Goal: Contribute content

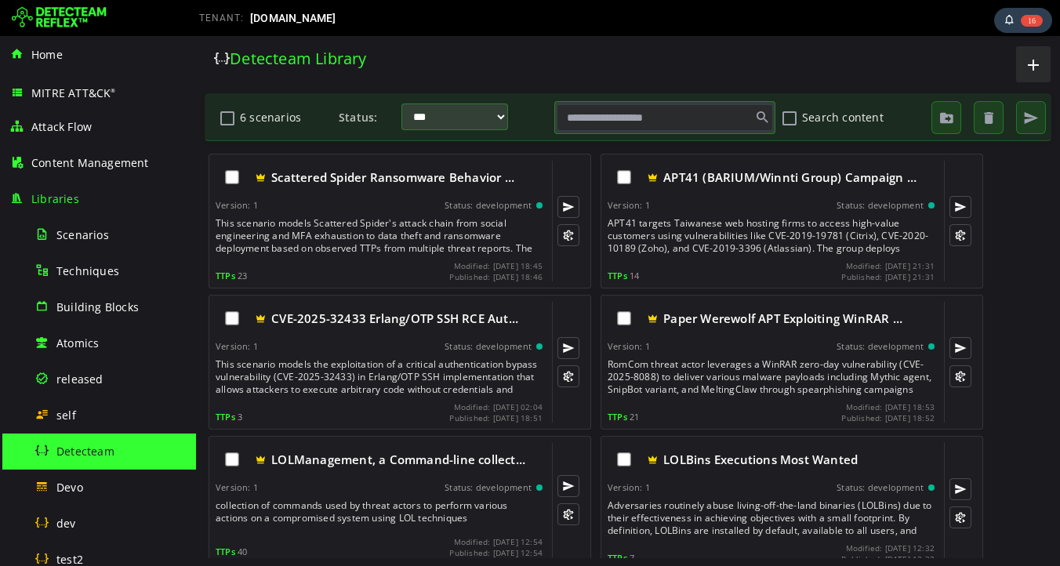
scroll to position [9, 0]
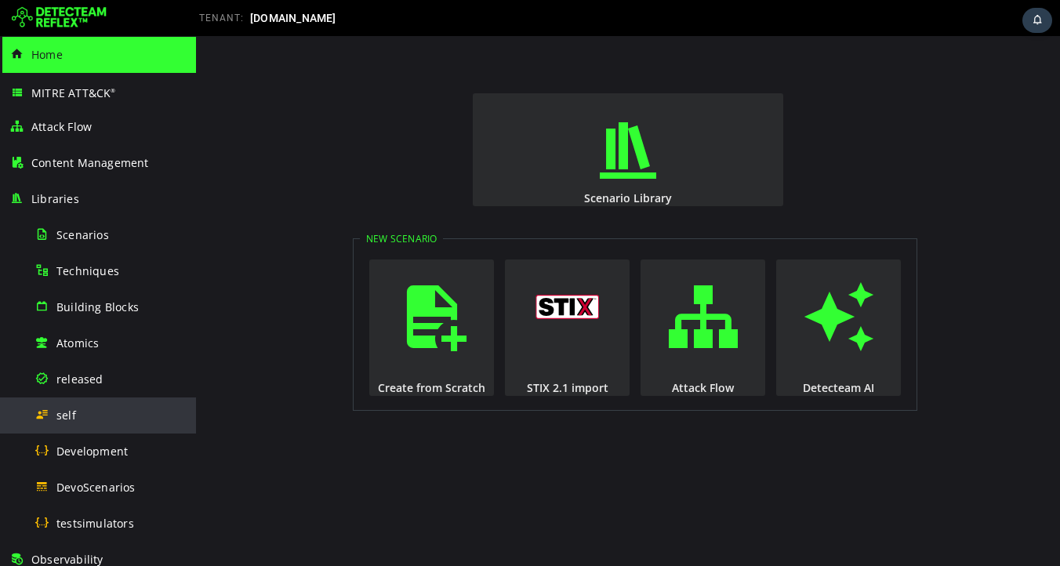
click at [78, 412] on div "self" at bounding box center [111, 415] width 152 height 35
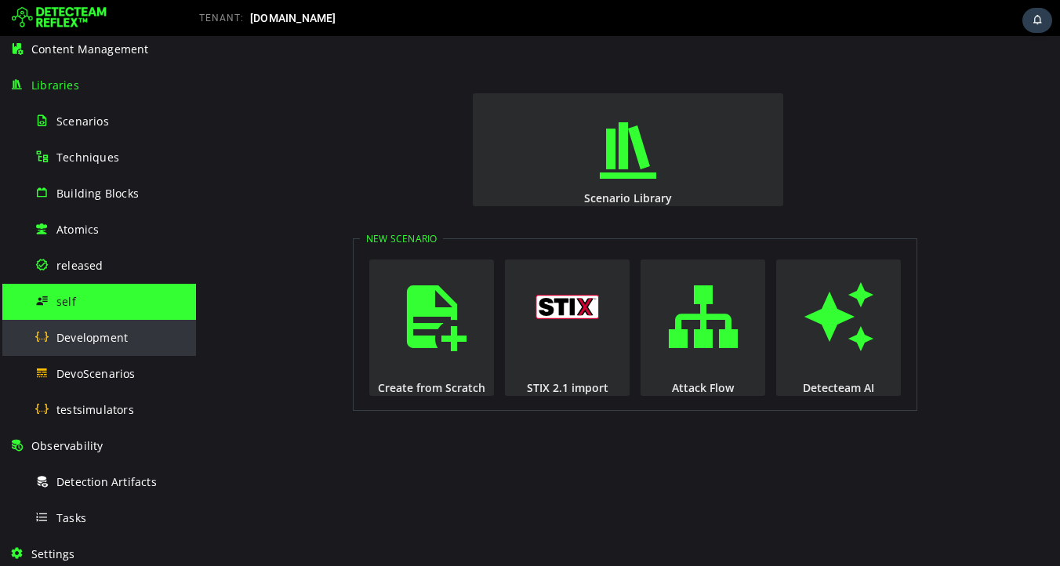
scroll to position [118, 0]
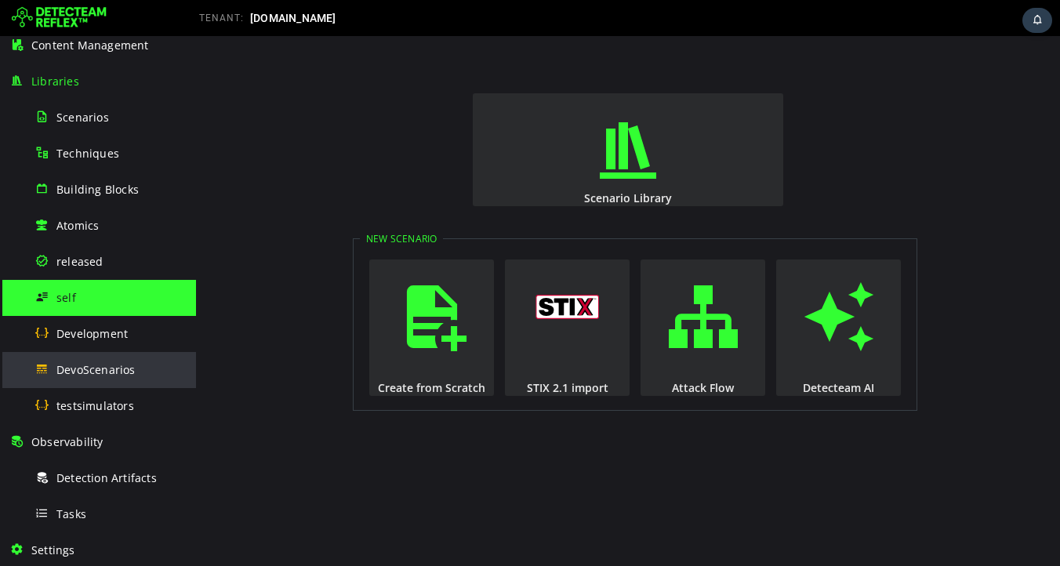
click at [111, 381] on div "DevoScenarios" at bounding box center [111, 369] width 152 height 35
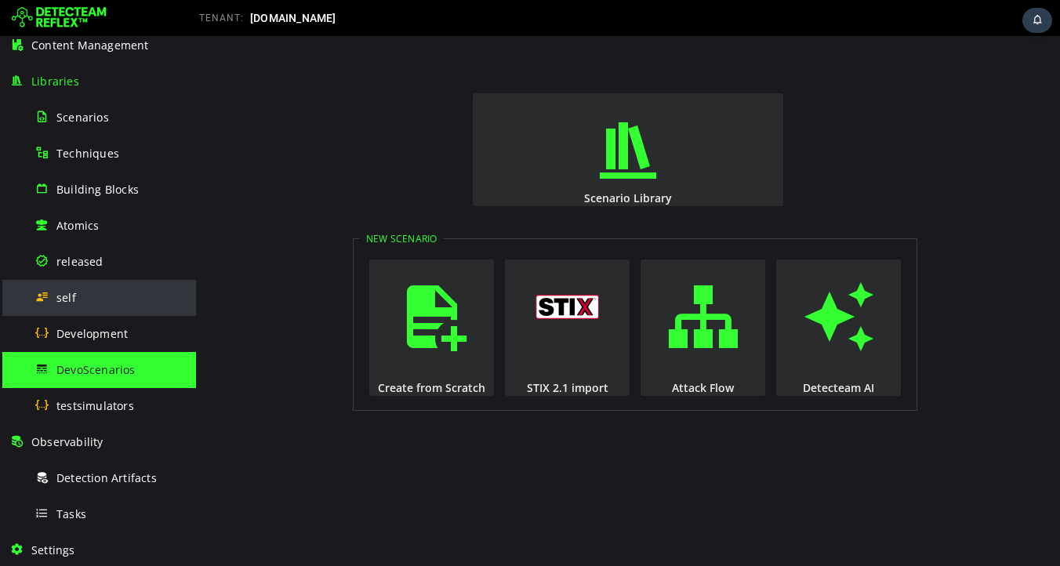
click at [67, 297] on span "self" at bounding box center [66, 297] width 20 height 15
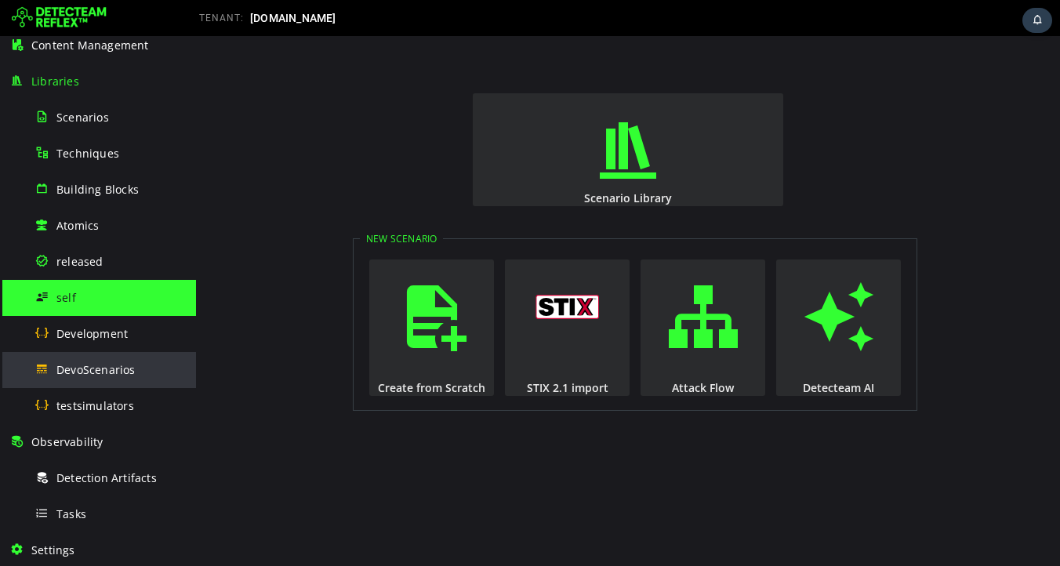
click at [76, 365] on span "DevoScenarios" at bounding box center [95, 369] width 79 height 15
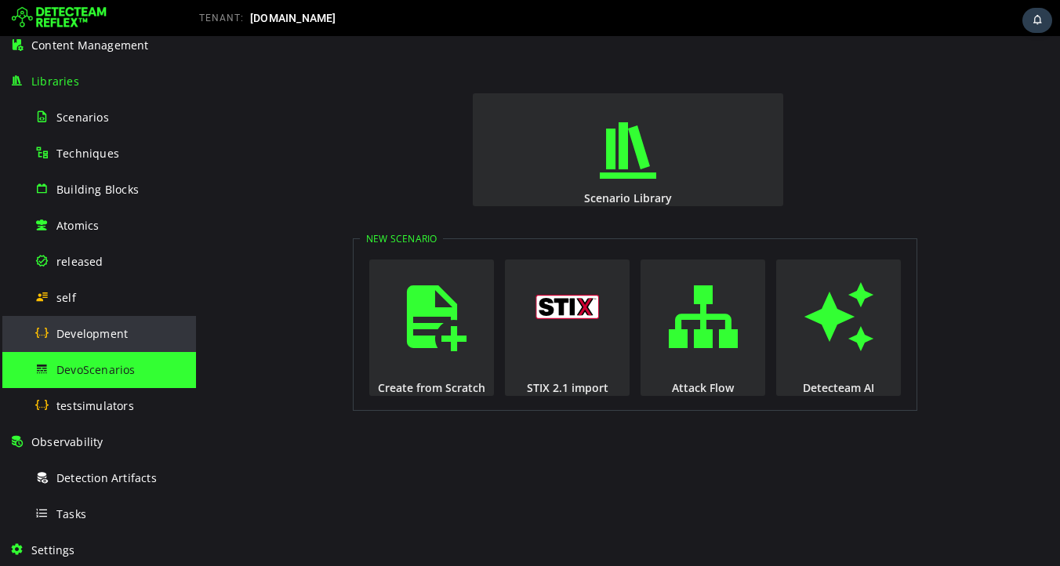
click at [105, 333] on span "Development" at bounding box center [91, 333] width 71 height 15
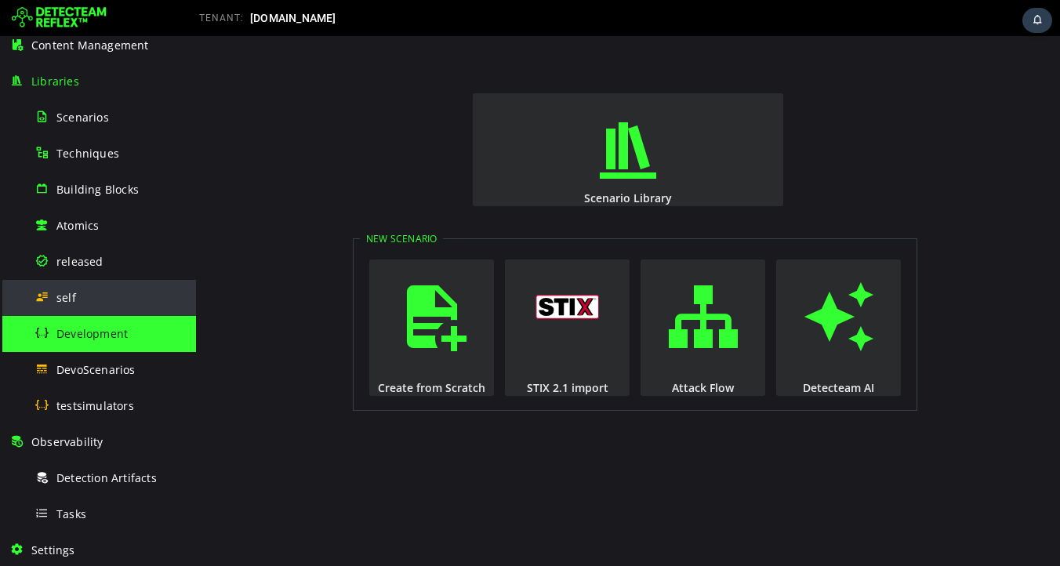
click at [77, 295] on div "self" at bounding box center [111, 297] width 152 height 35
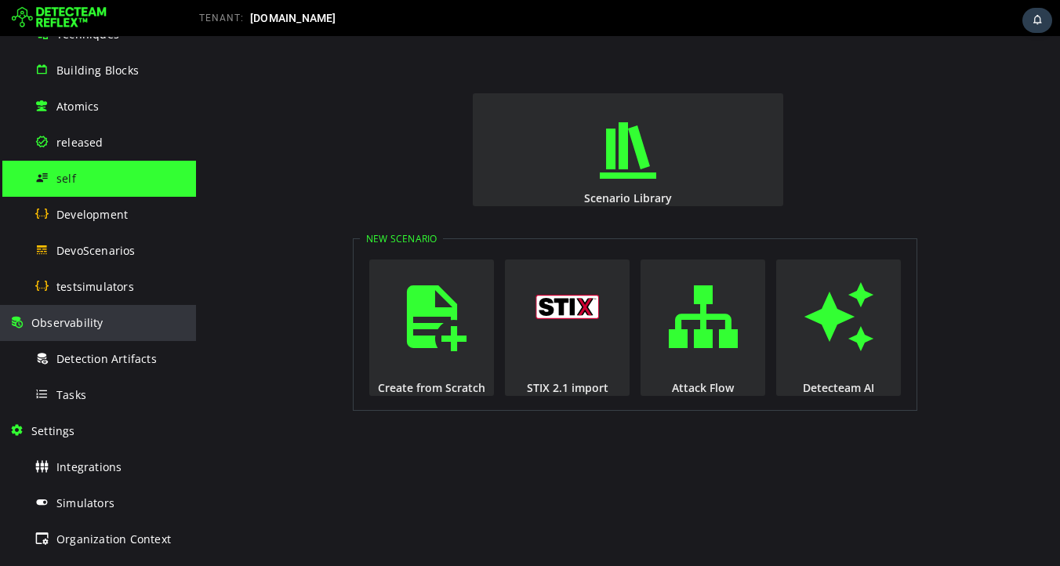
scroll to position [235, 0]
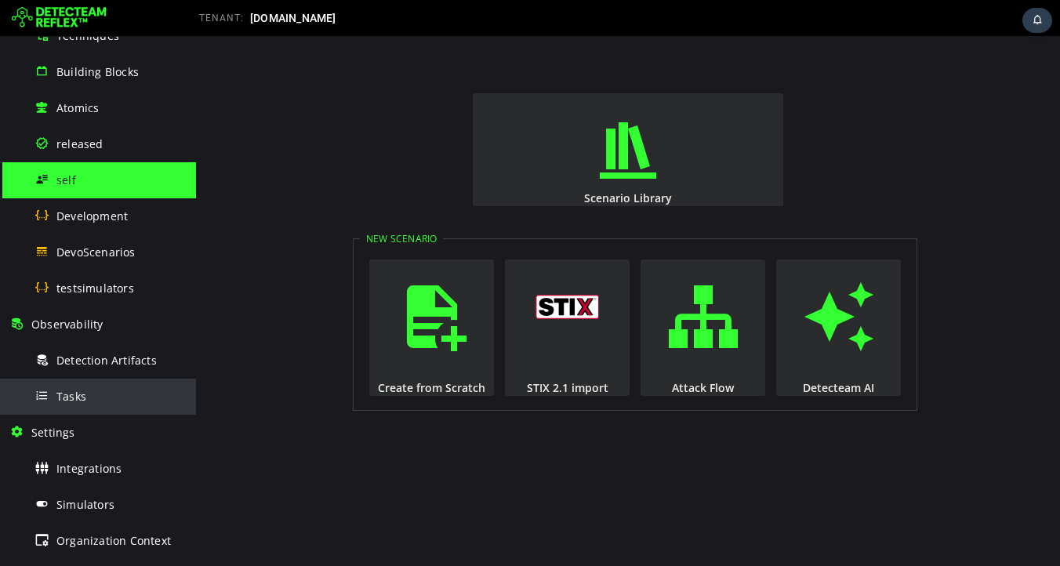
click at [102, 394] on div "Tasks" at bounding box center [111, 396] width 152 height 35
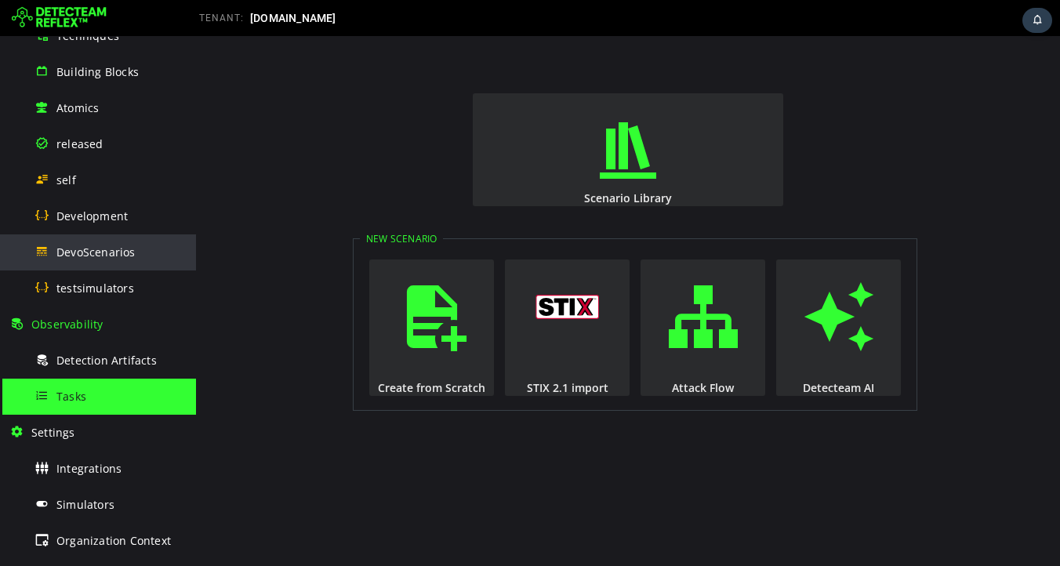
click at [109, 248] on span "DevoScenarios" at bounding box center [95, 252] width 79 height 15
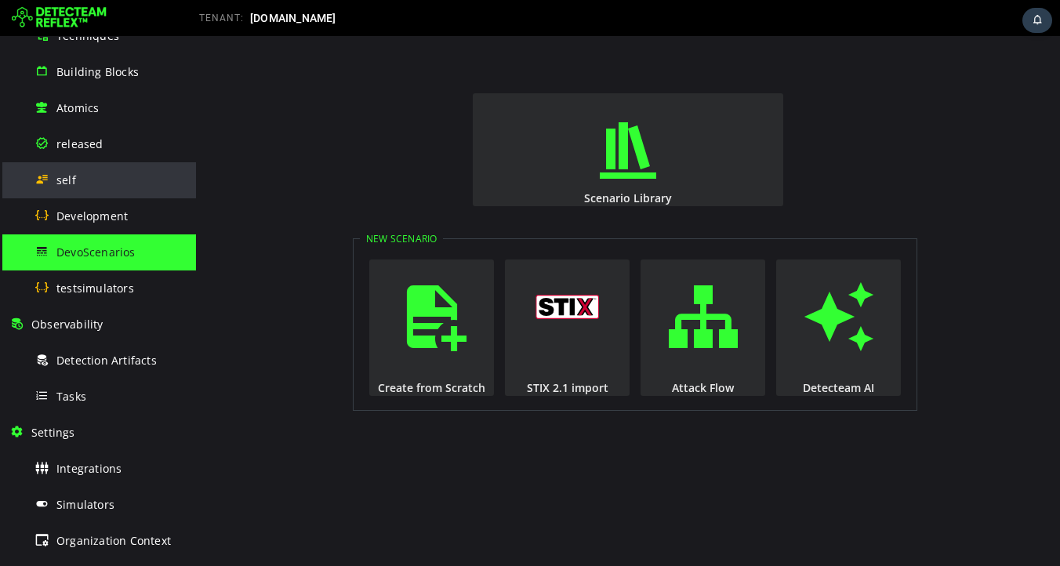
click at [82, 180] on div "self" at bounding box center [111, 179] width 152 height 35
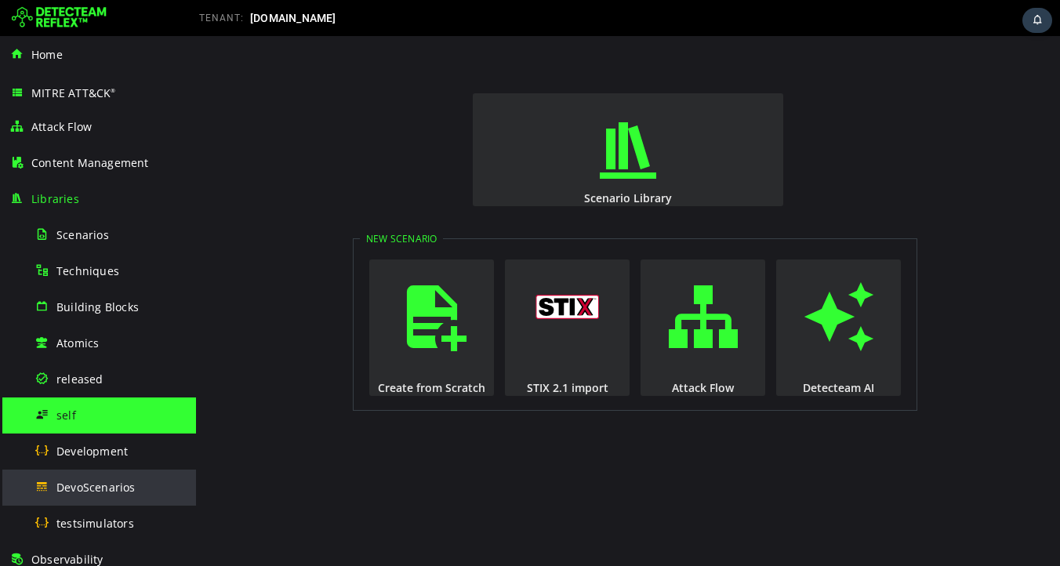
click at [85, 487] on span "DevoScenarios" at bounding box center [95, 487] width 79 height 15
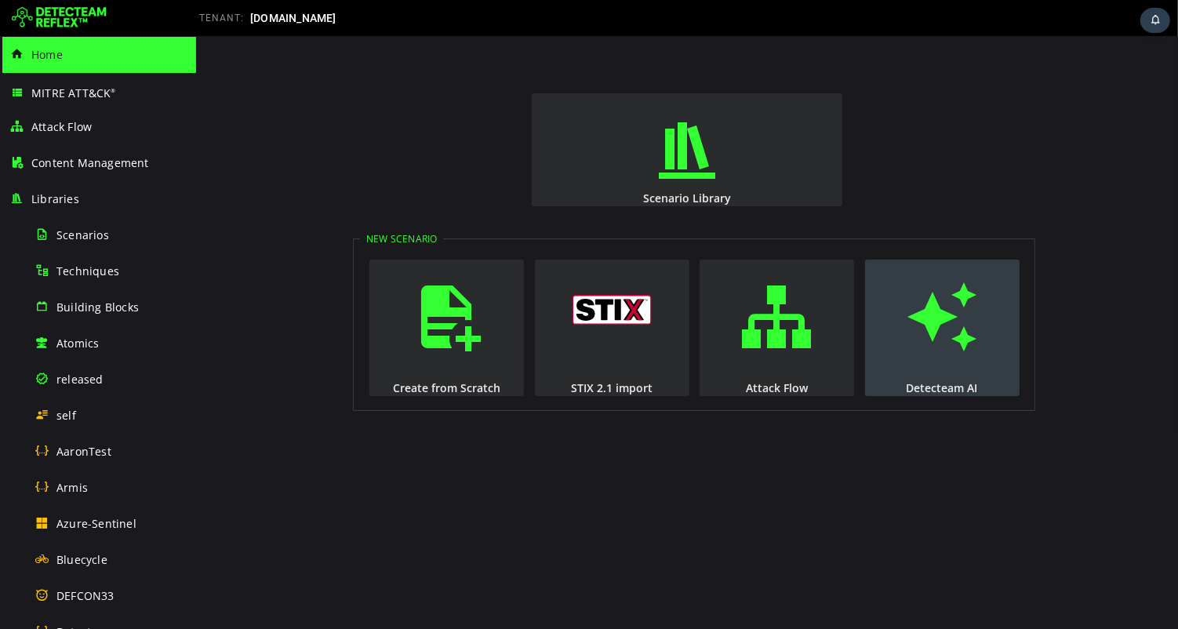
click at [940, 328] on span "button" at bounding box center [941, 316] width 16 height 107
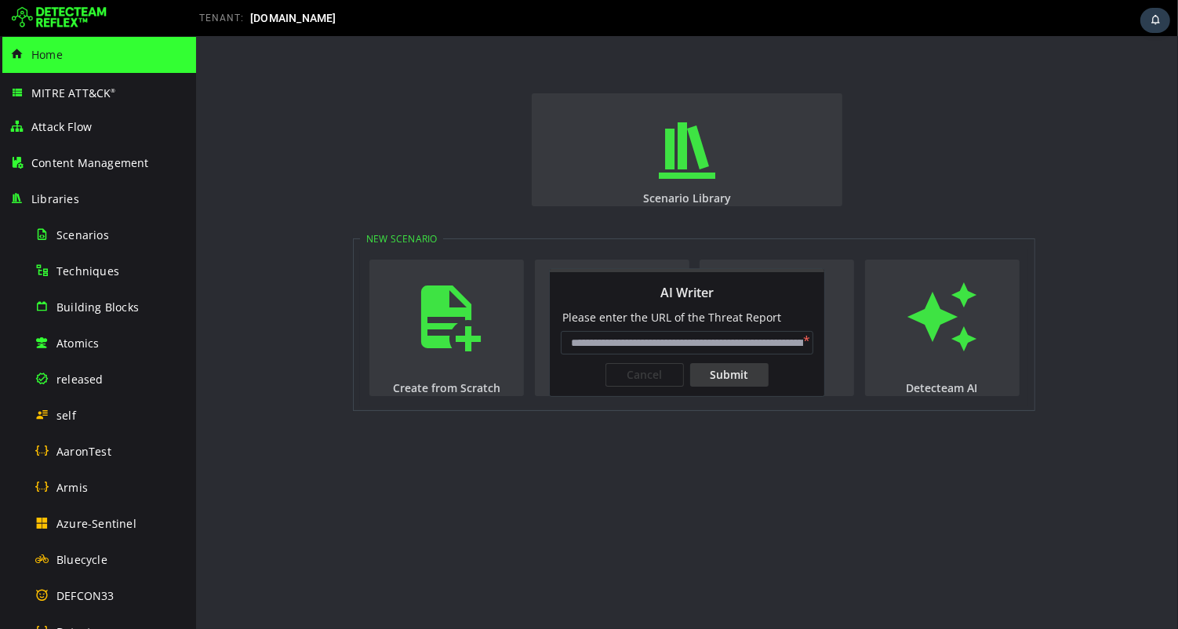
type input "**********"
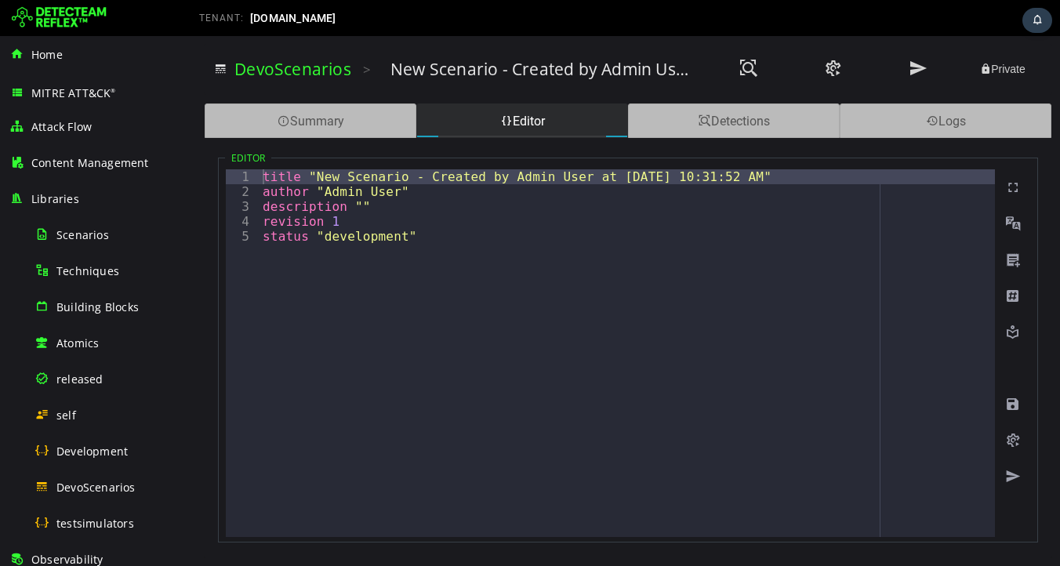
click at [503, 259] on div "title "New Scenario - Created by Admin User at [DATE] 10:31:52 AM" author "Admi…" at bounding box center [627, 368] width 735 height 398
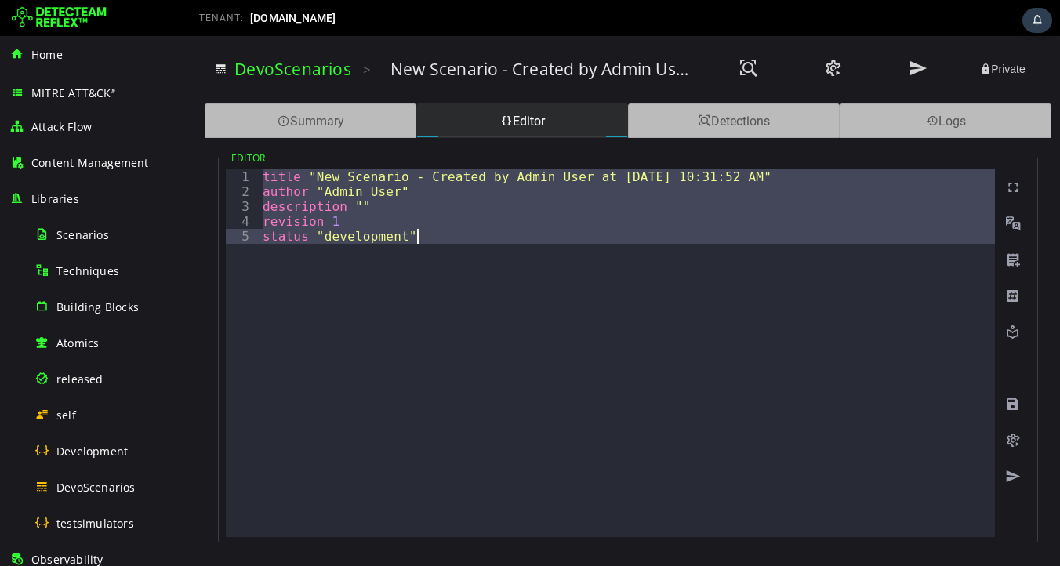
paste textarea
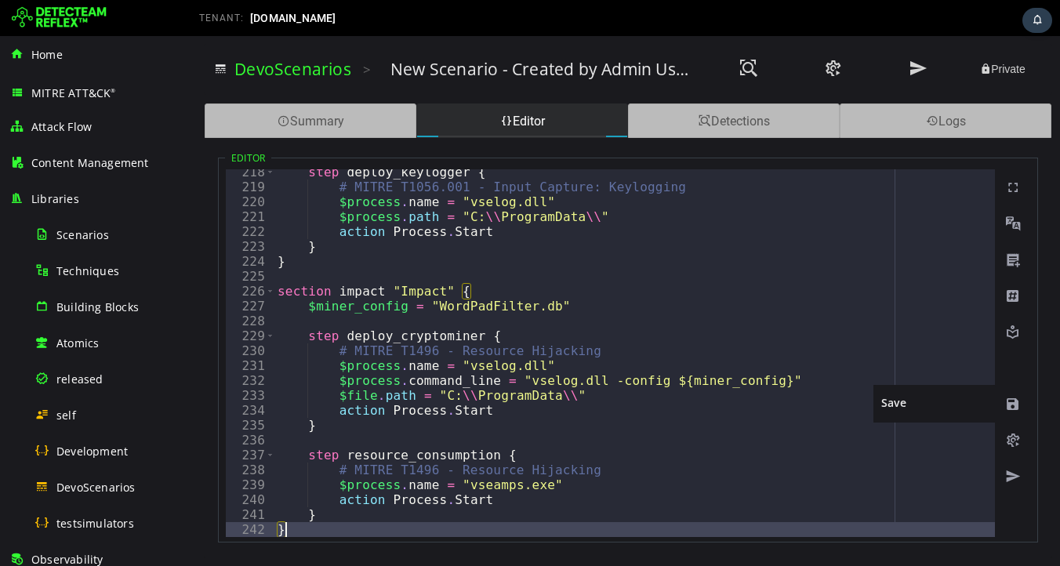
click at [1012, 404] on span at bounding box center [1013, 405] width 16 height 16
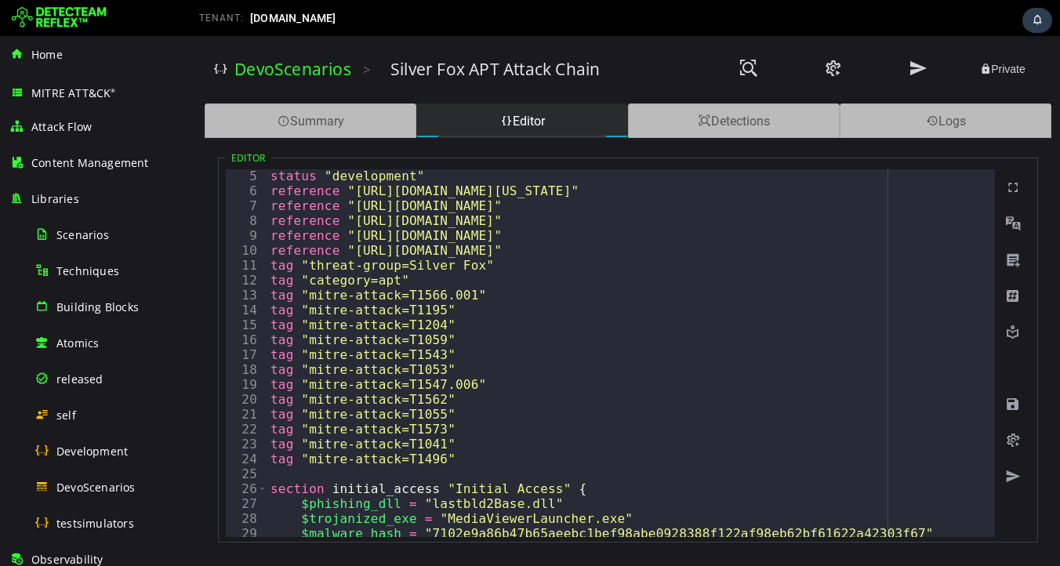
scroll to position [60, 0]
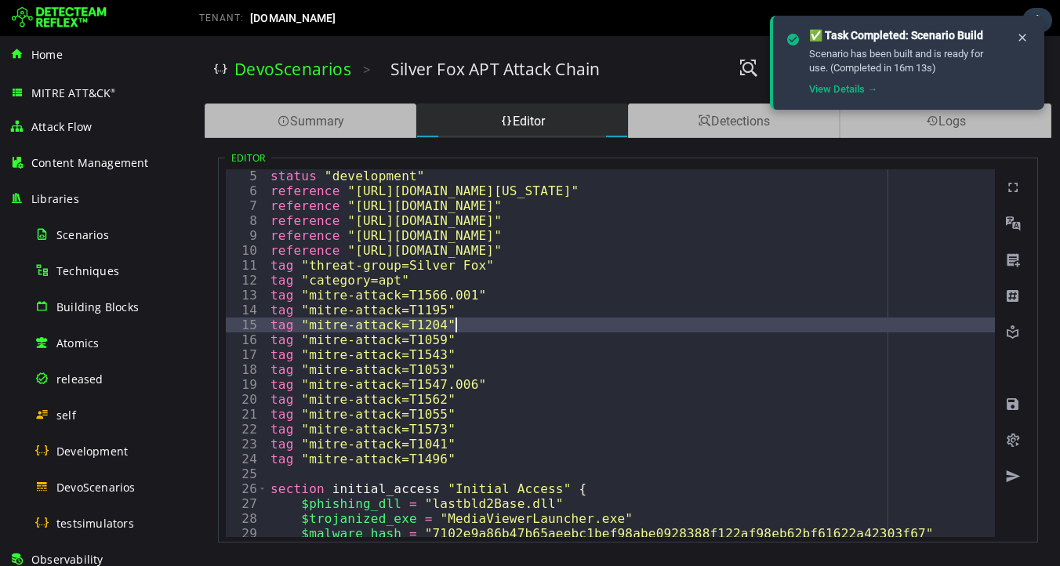
type textarea "**********"
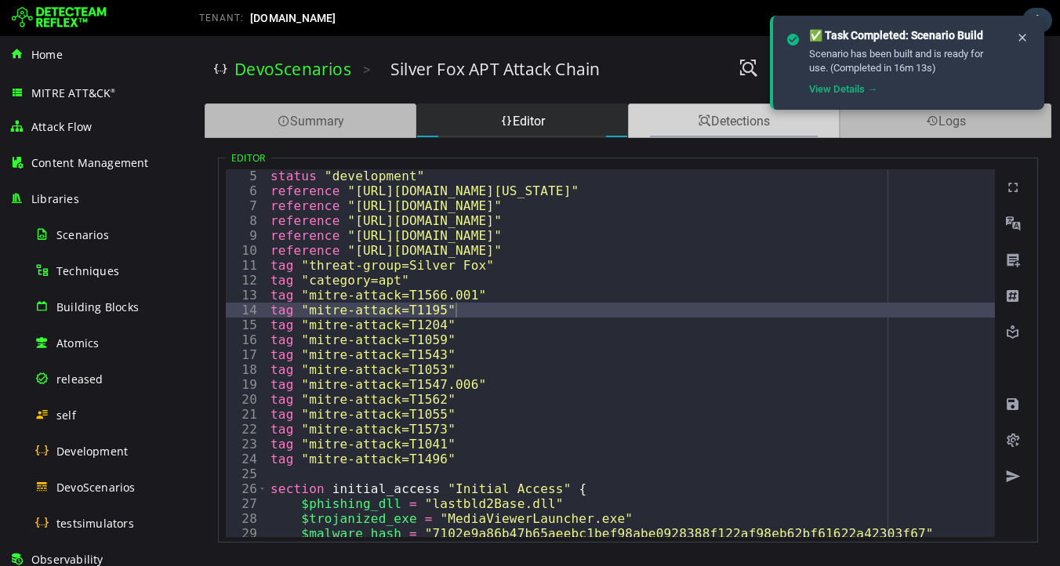
click at [699, 122] on span at bounding box center [705, 121] width 13 height 15
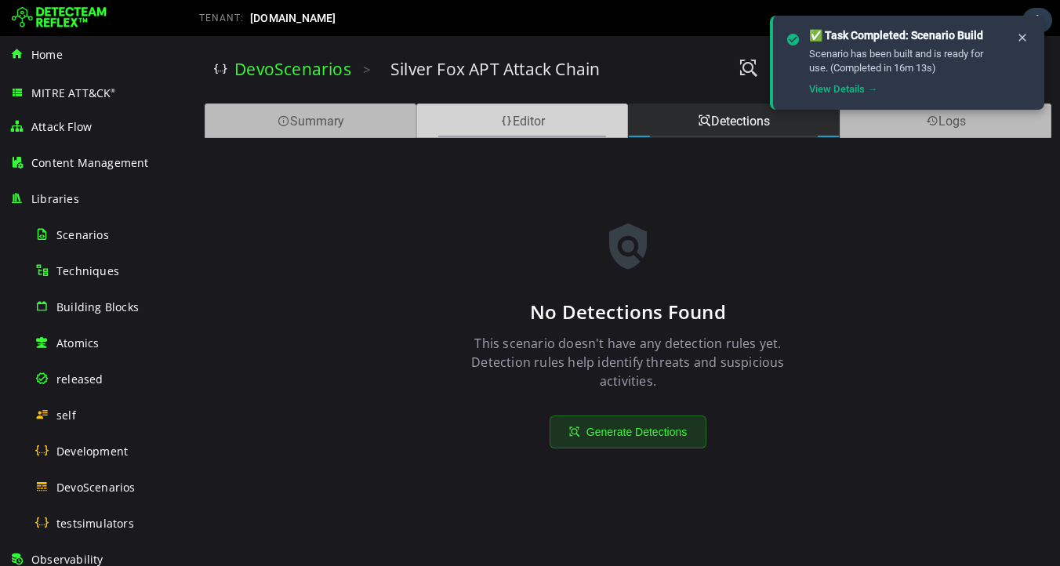
click at [521, 130] on div "Editor" at bounding box center [522, 121] width 212 height 35
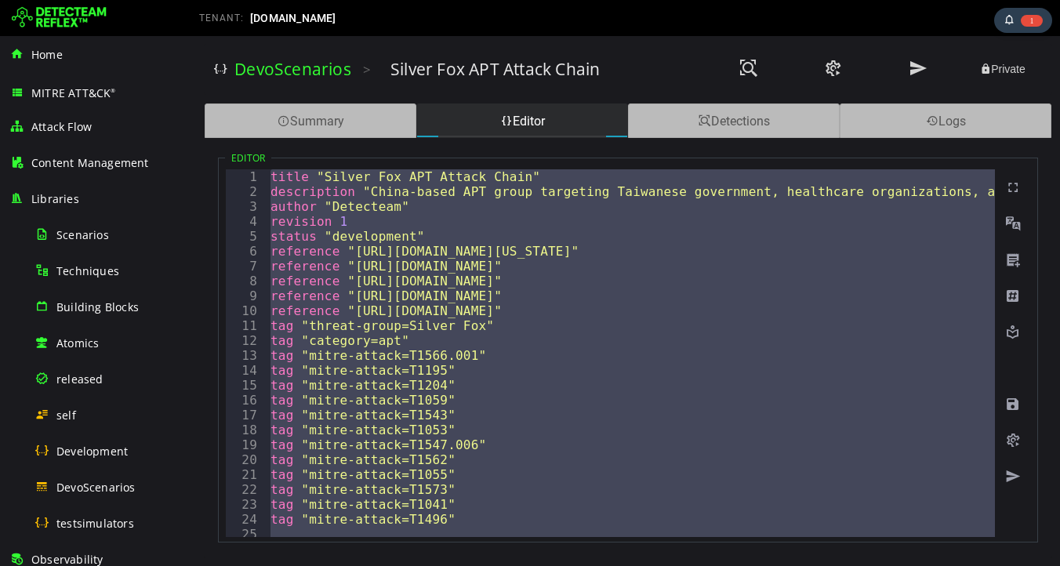
paste textarea
type textarea "*"
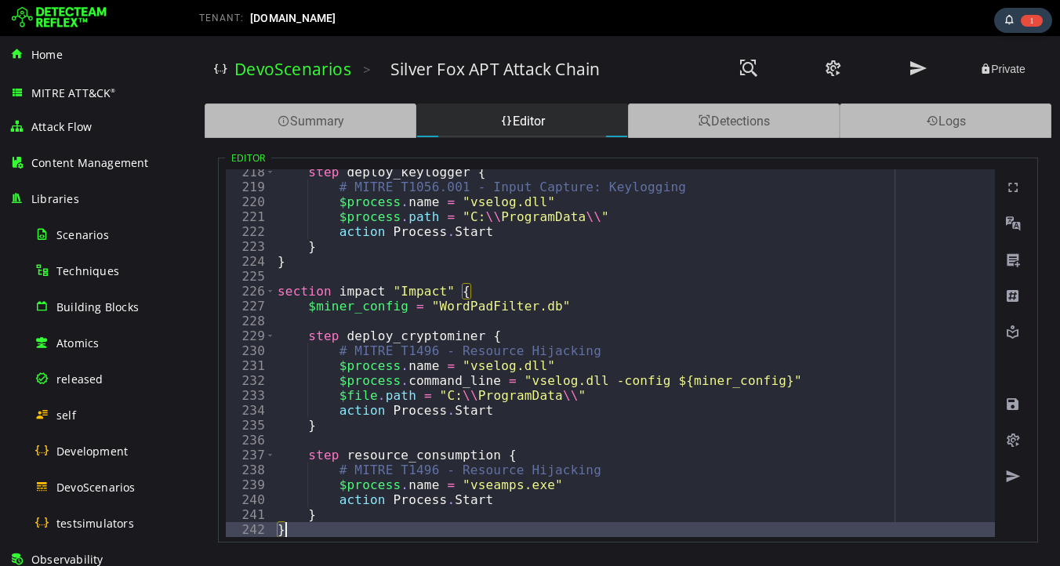
scroll to position [3238, 0]
click at [1013, 404] on span at bounding box center [1013, 405] width 16 height 16
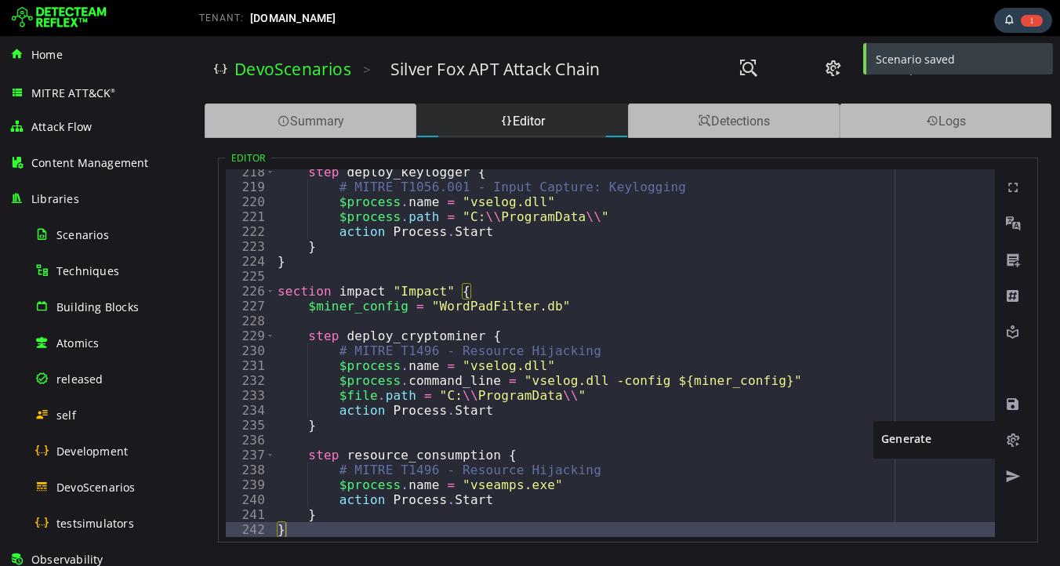
click at [1013, 442] on span at bounding box center [1013, 441] width 16 height 16
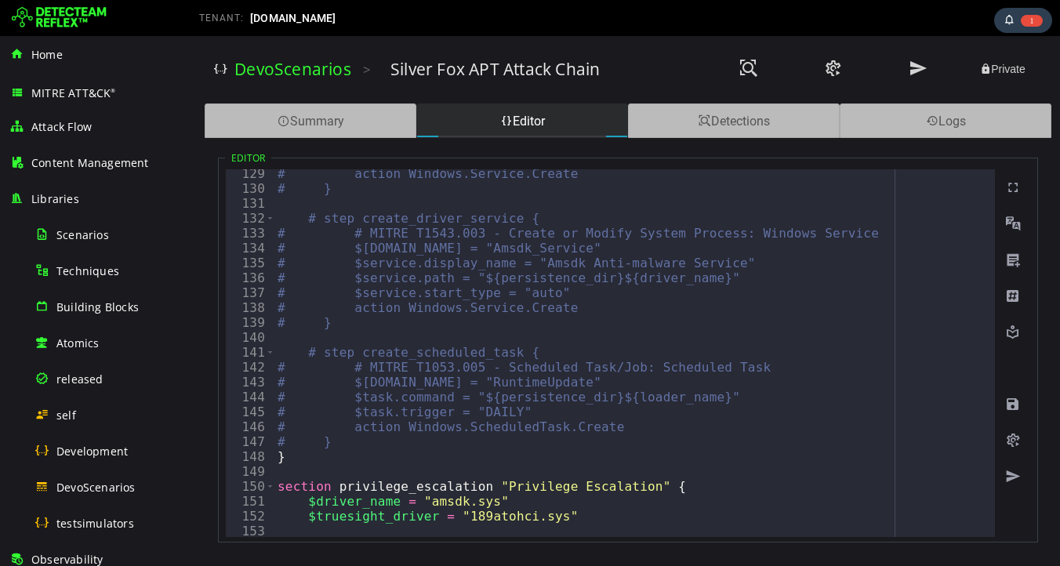
scroll to position [1915, 0]
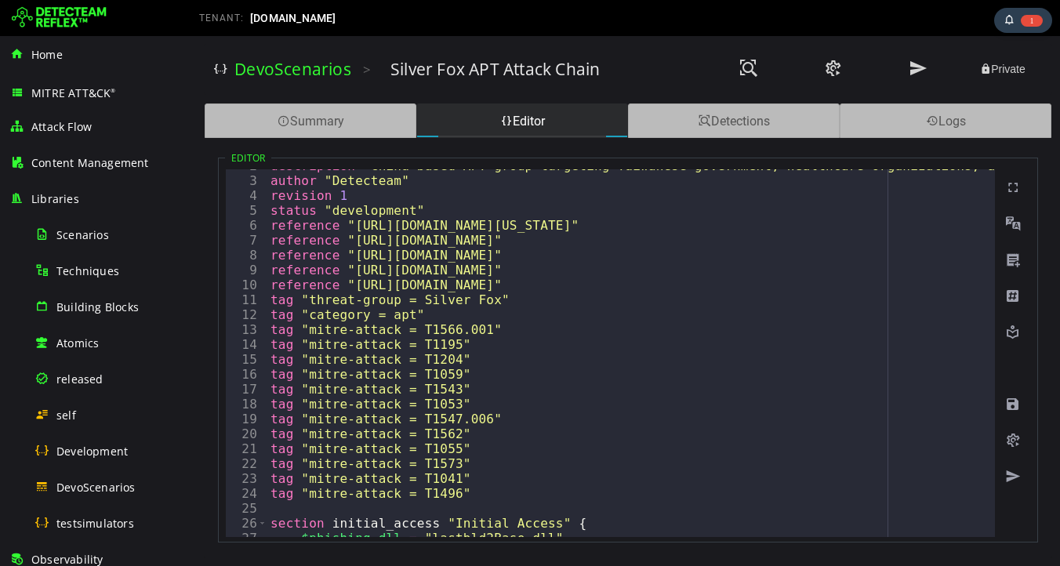
scroll to position [0, 0]
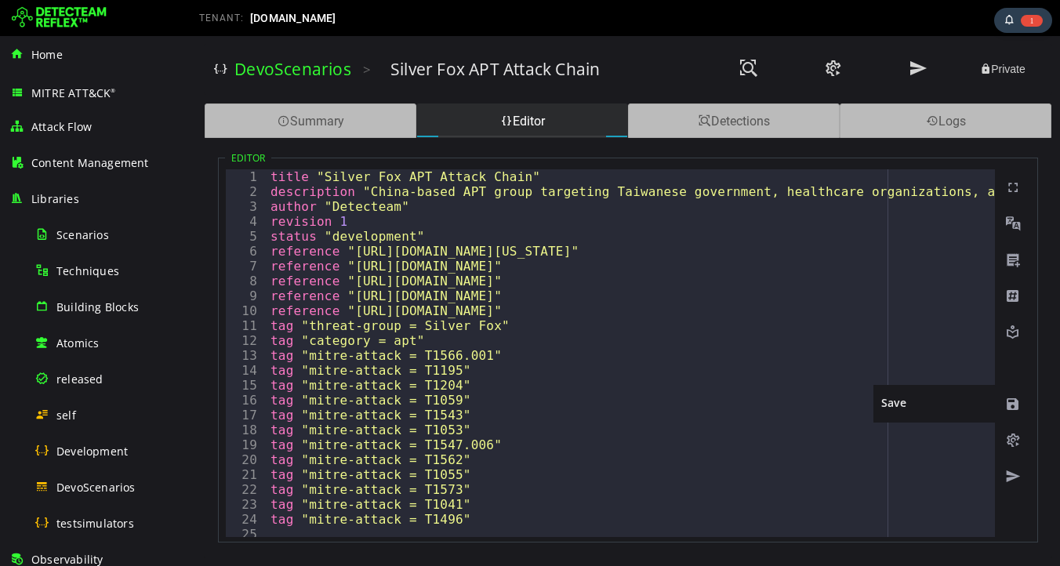
click at [1014, 406] on span at bounding box center [1013, 405] width 16 height 16
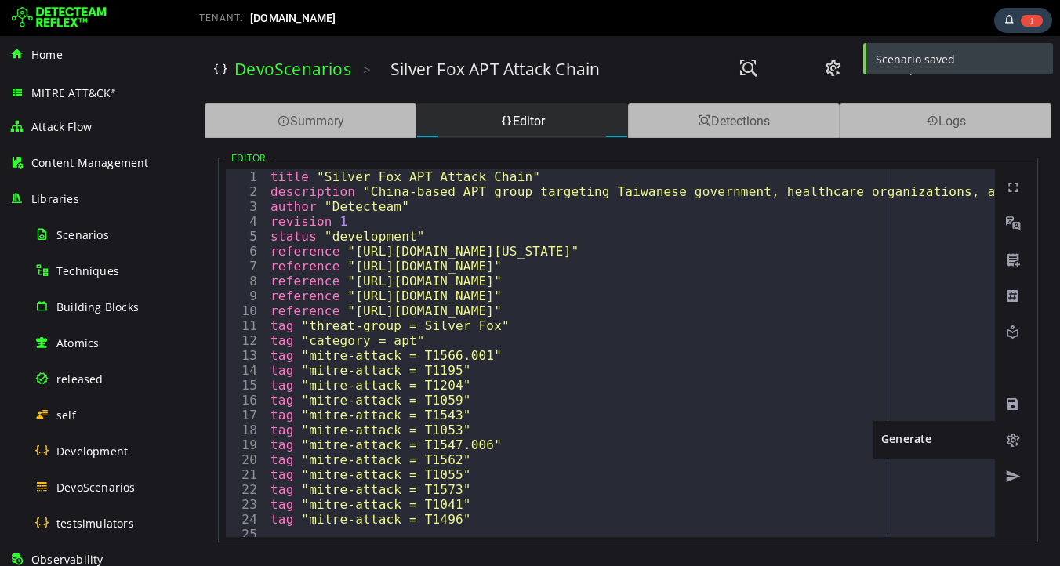
click at [1013, 441] on span at bounding box center [1013, 441] width 16 height 16
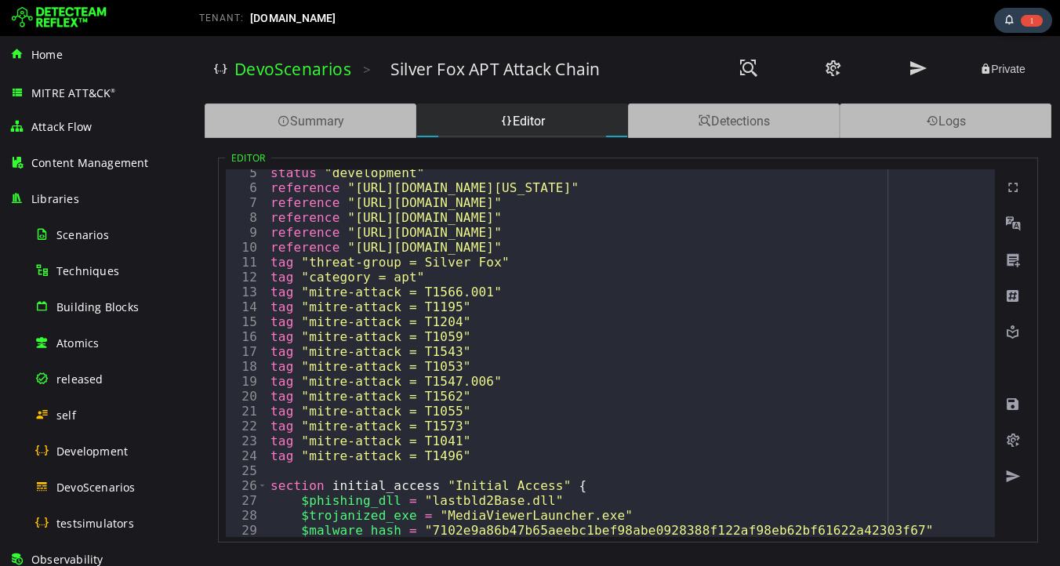
scroll to position [30, 0]
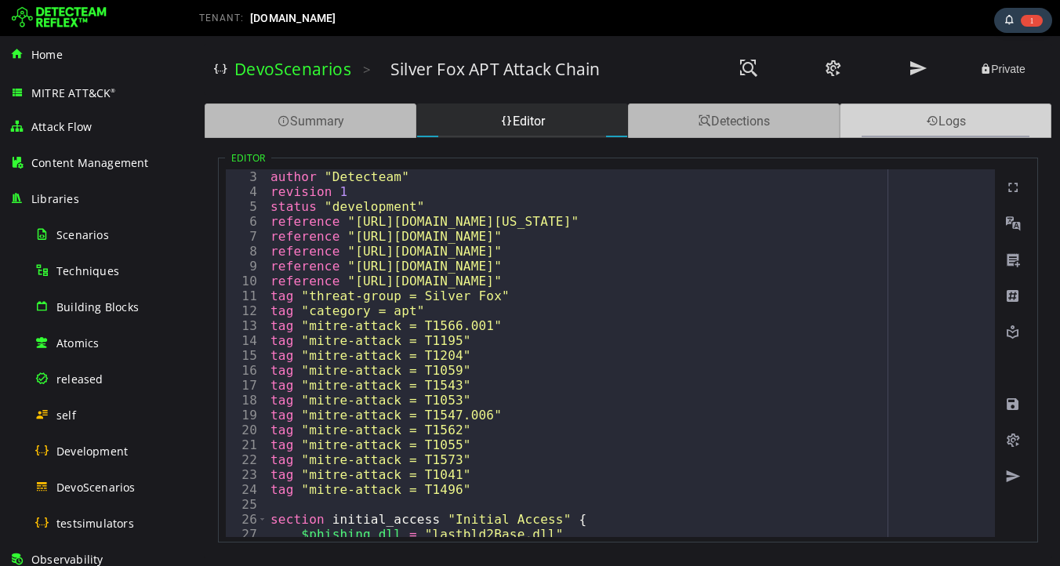
click at [926, 125] on span at bounding box center [932, 121] width 13 height 15
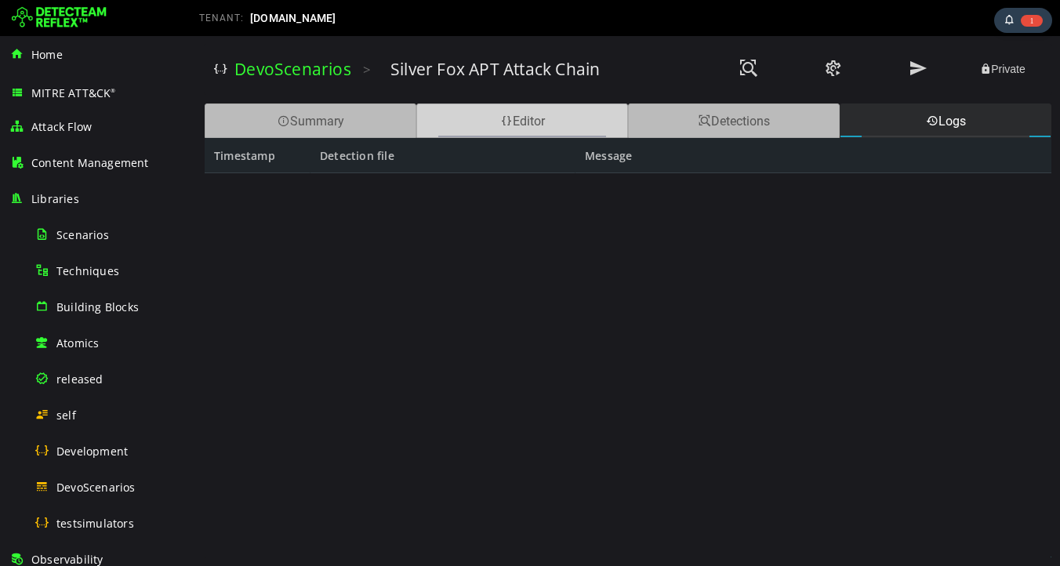
click at [489, 120] on div "Editor" at bounding box center [522, 121] width 212 height 35
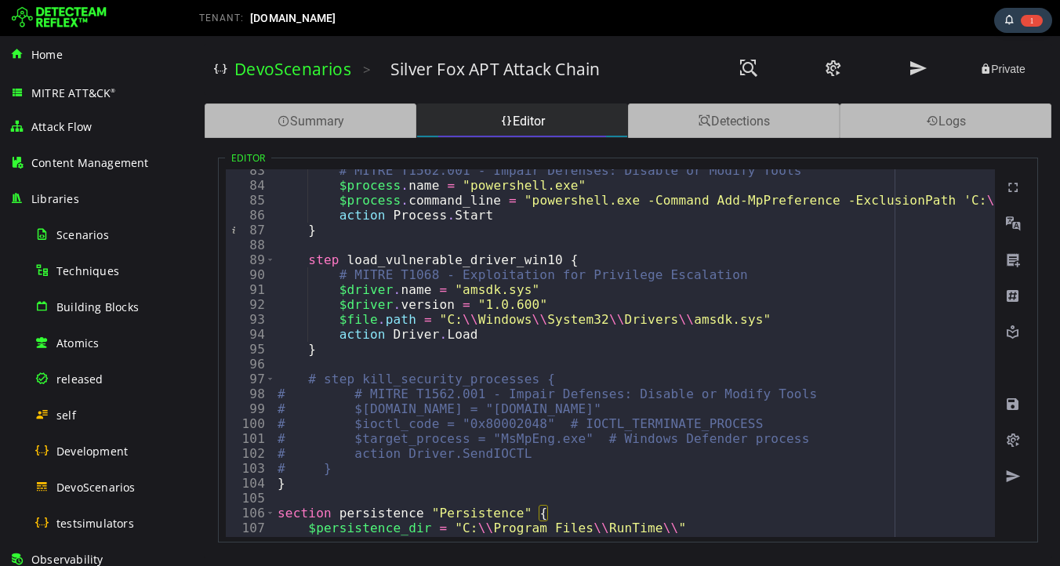
scroll to position [1229, 0]
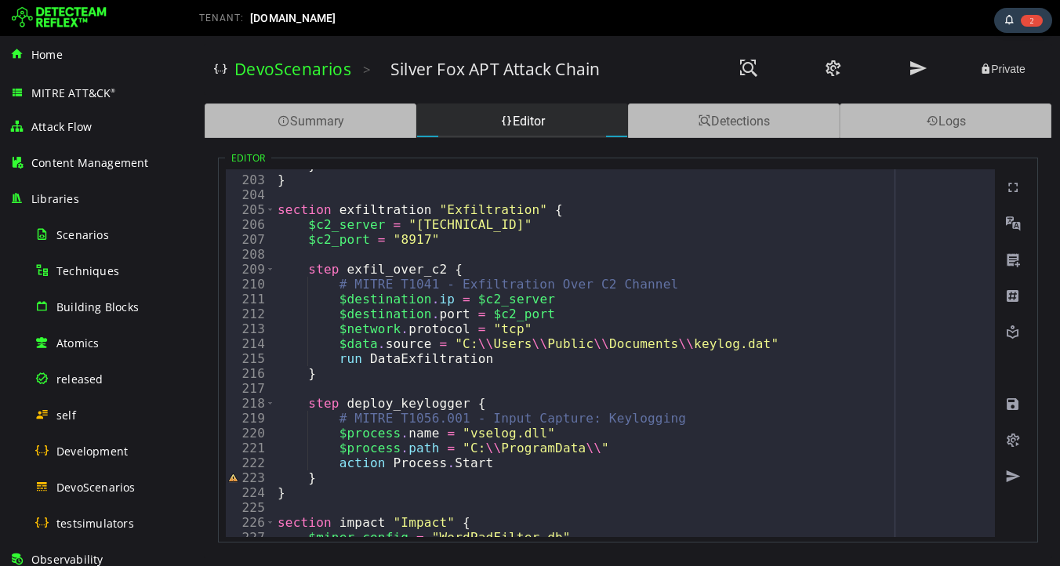
scroll to position [3238, 0]
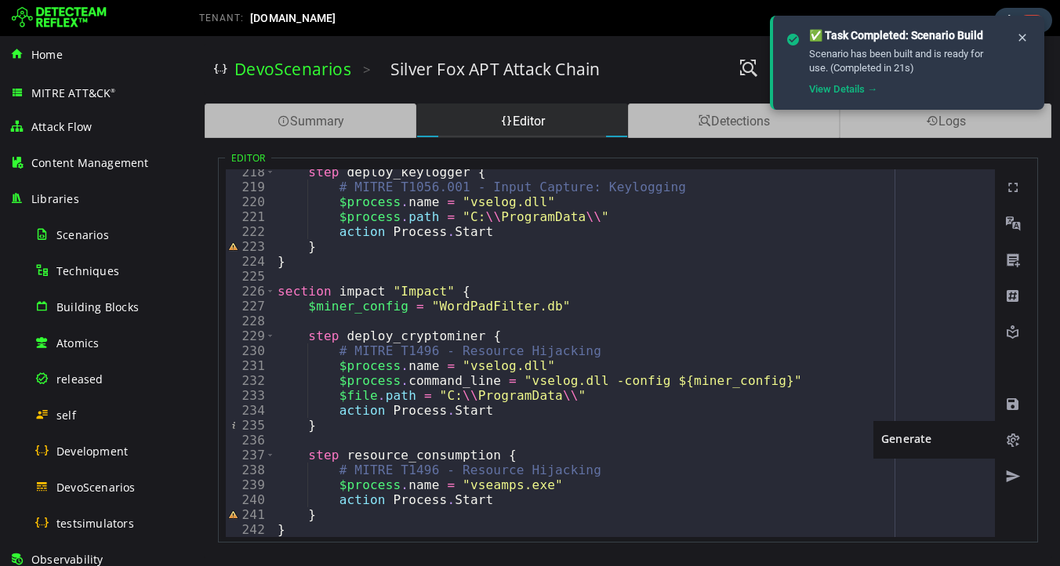
click at [1012, 442] on span at bounding box center [1013, 441] width 16 height 16
click at [1022, 42] on icon at bounding box center [1022, 37] width 13 height 13
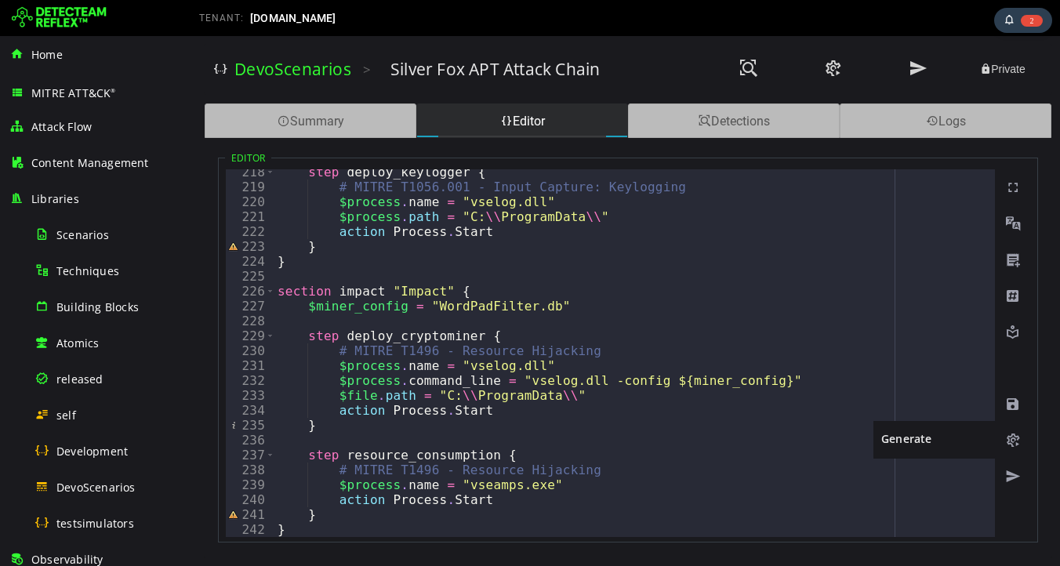
click at [1012, 441] on span at bounding box center [1013, 441] width 16 height 16
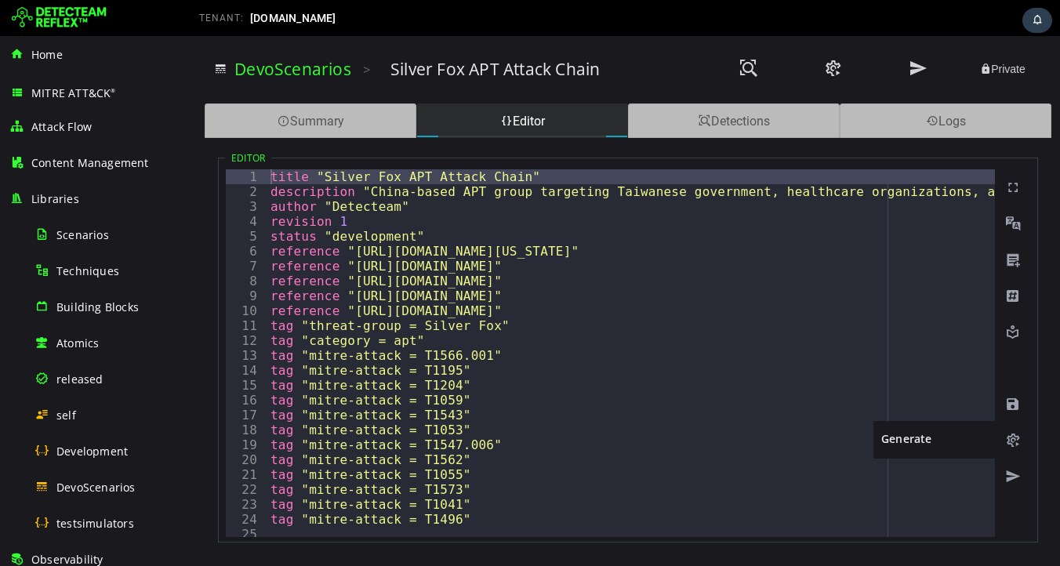
click at [1010, 441] on span at bounding box center [1013, 441] width 16 height 16
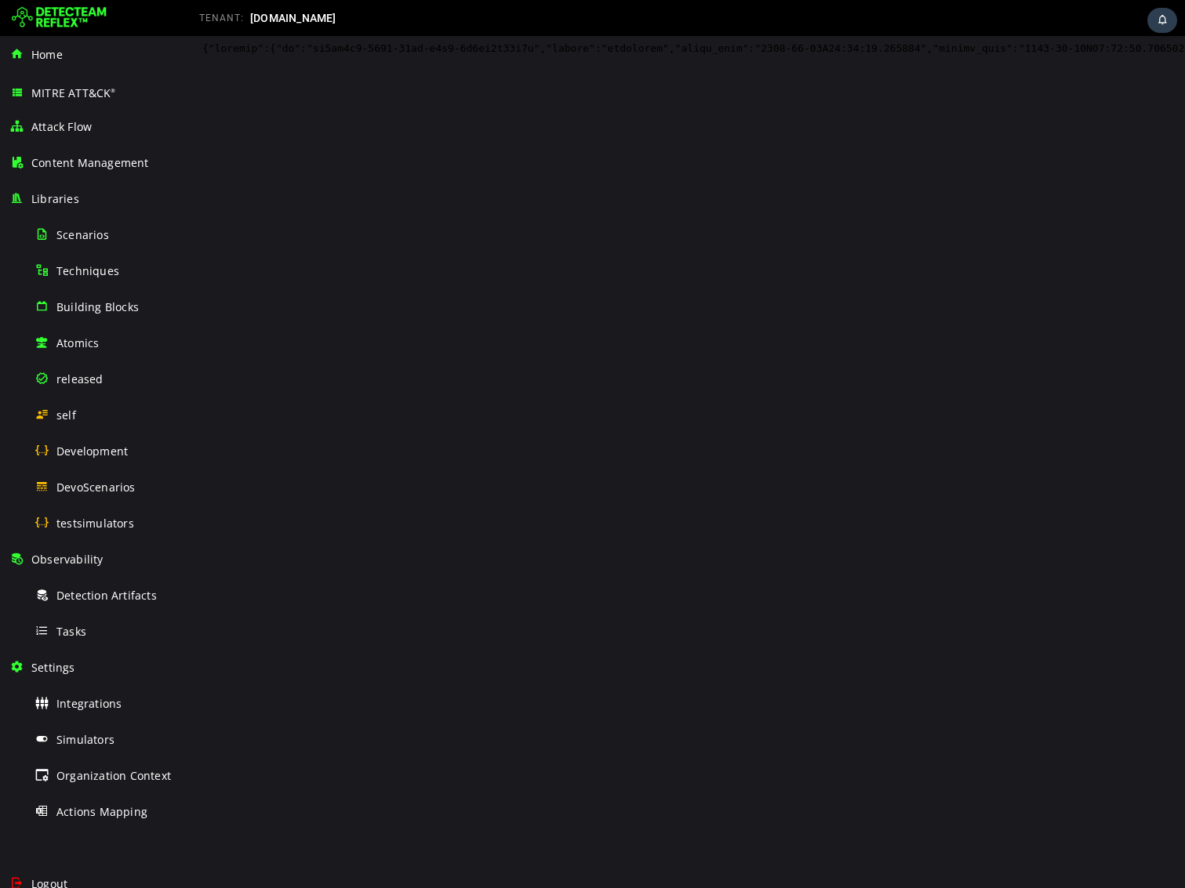
scroll to position [15191, 0]
